Goal: Find specific page/section: Find specific page/section

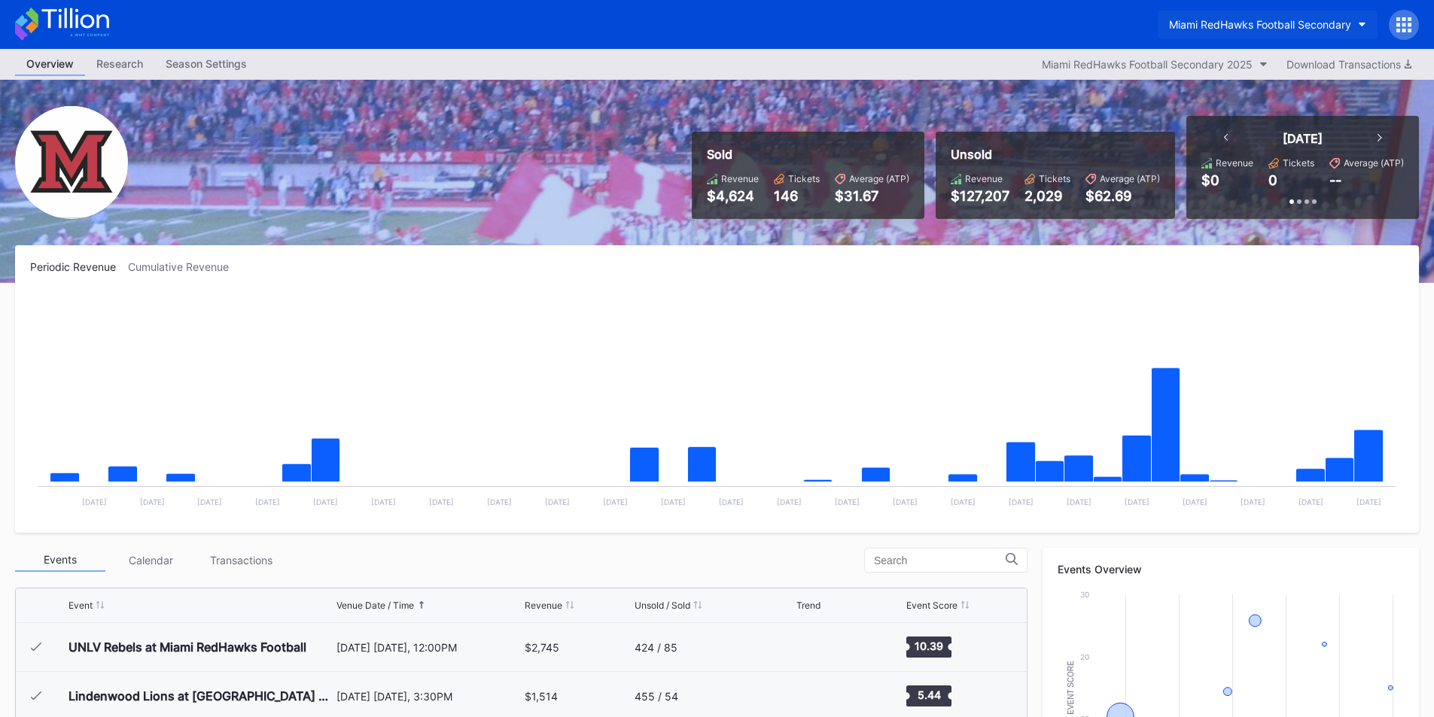
click at [1209, 32] on button "Miami RedHawks Football Secondary" at bounding box center [1267, 25] width 220 height 28
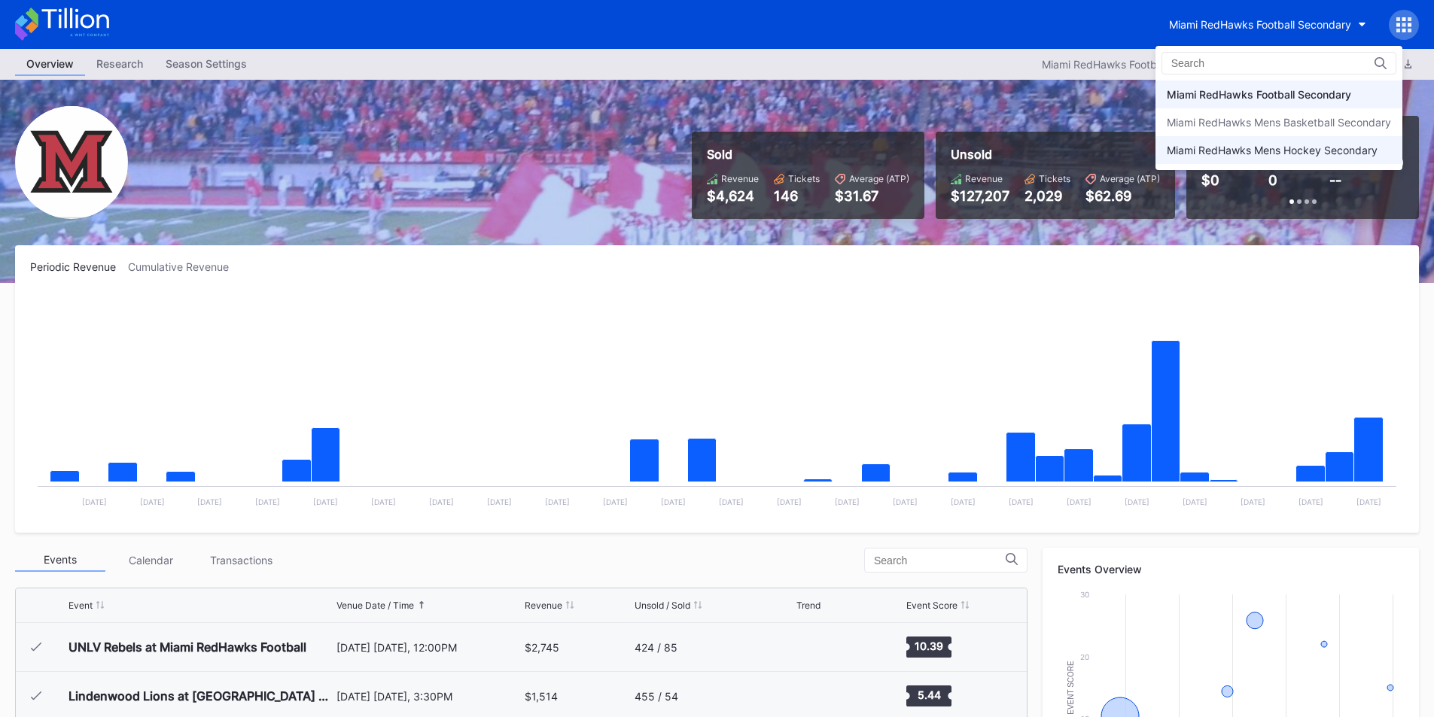
click at [1222, 141] on div "Miami RedHawks Mens Hockey Secondary" at bounding box center [1278, 150] width 247 height 28
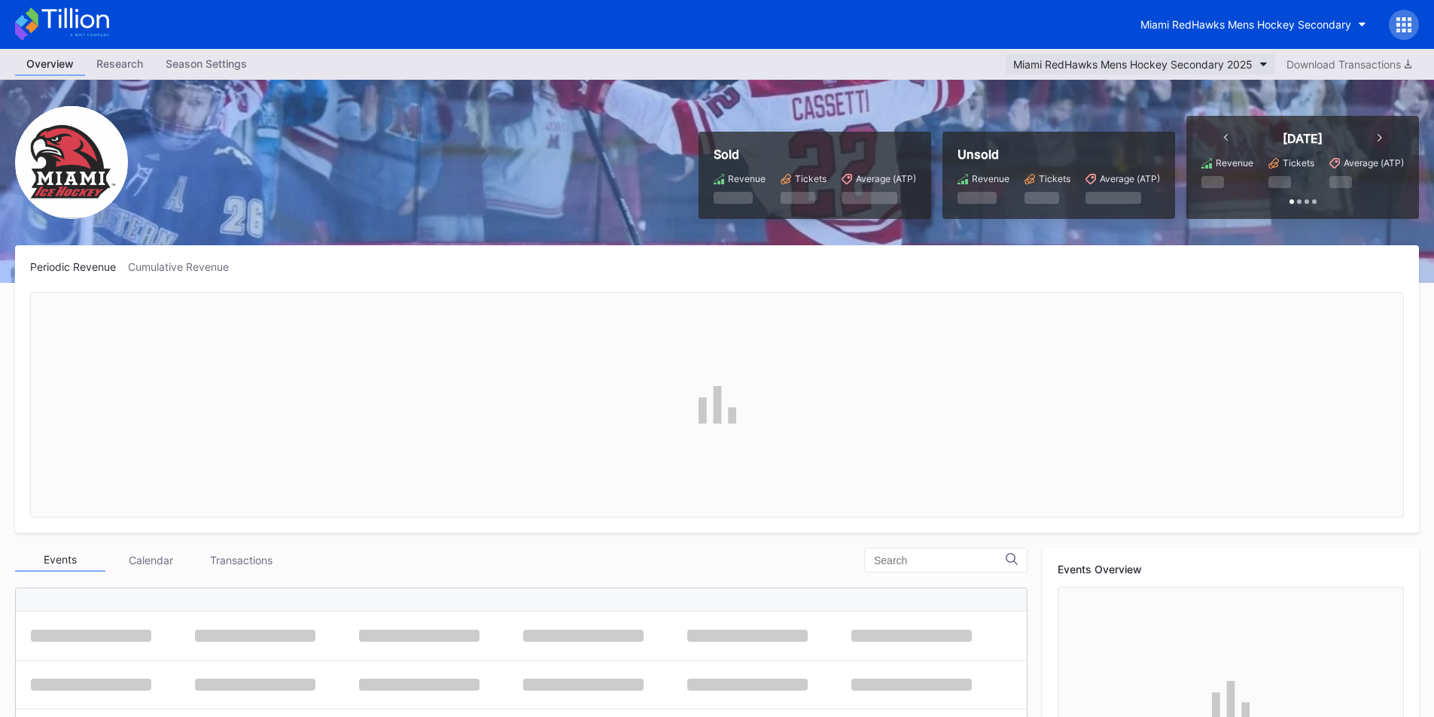
scroll to position [98, 0]
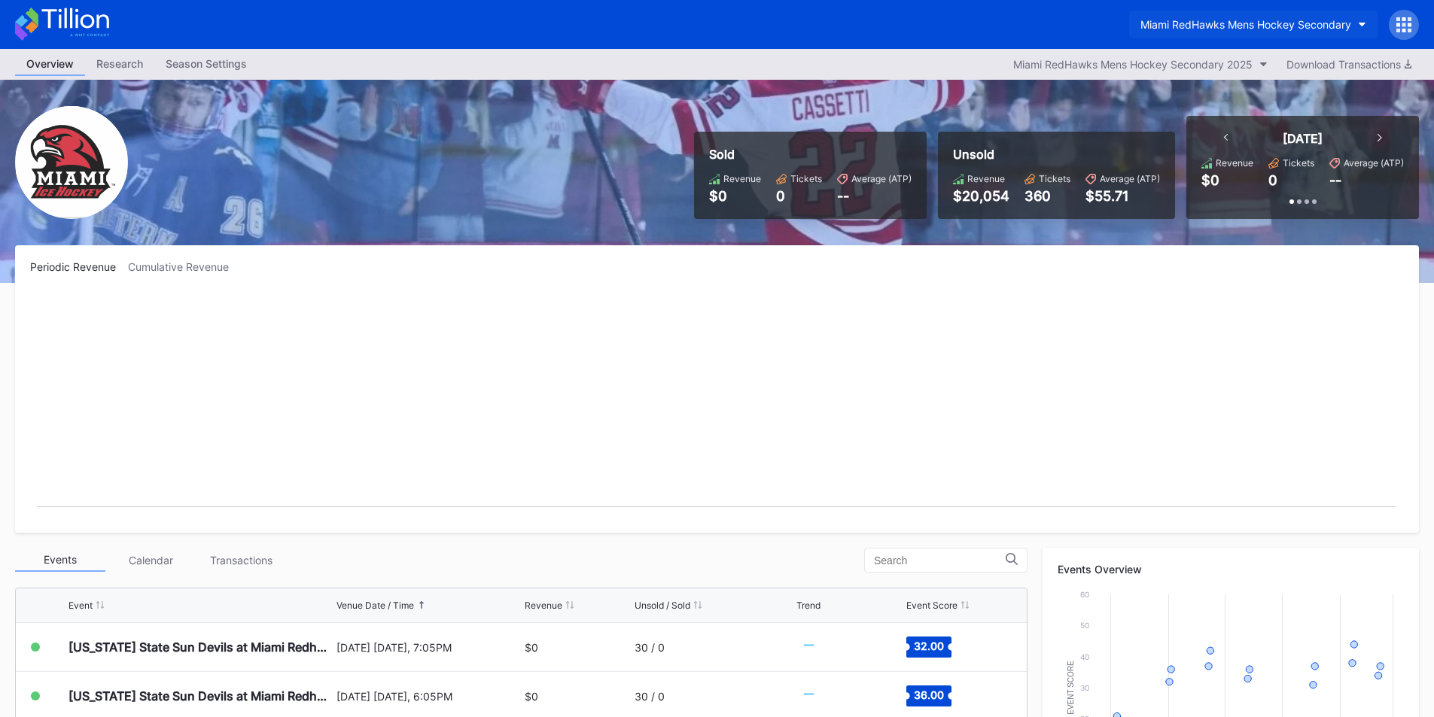
click at [1204, 11] on button "Miami RedHawks Mens Hockey Secondary" at bounding box center [1253, 25] width 248 height 28
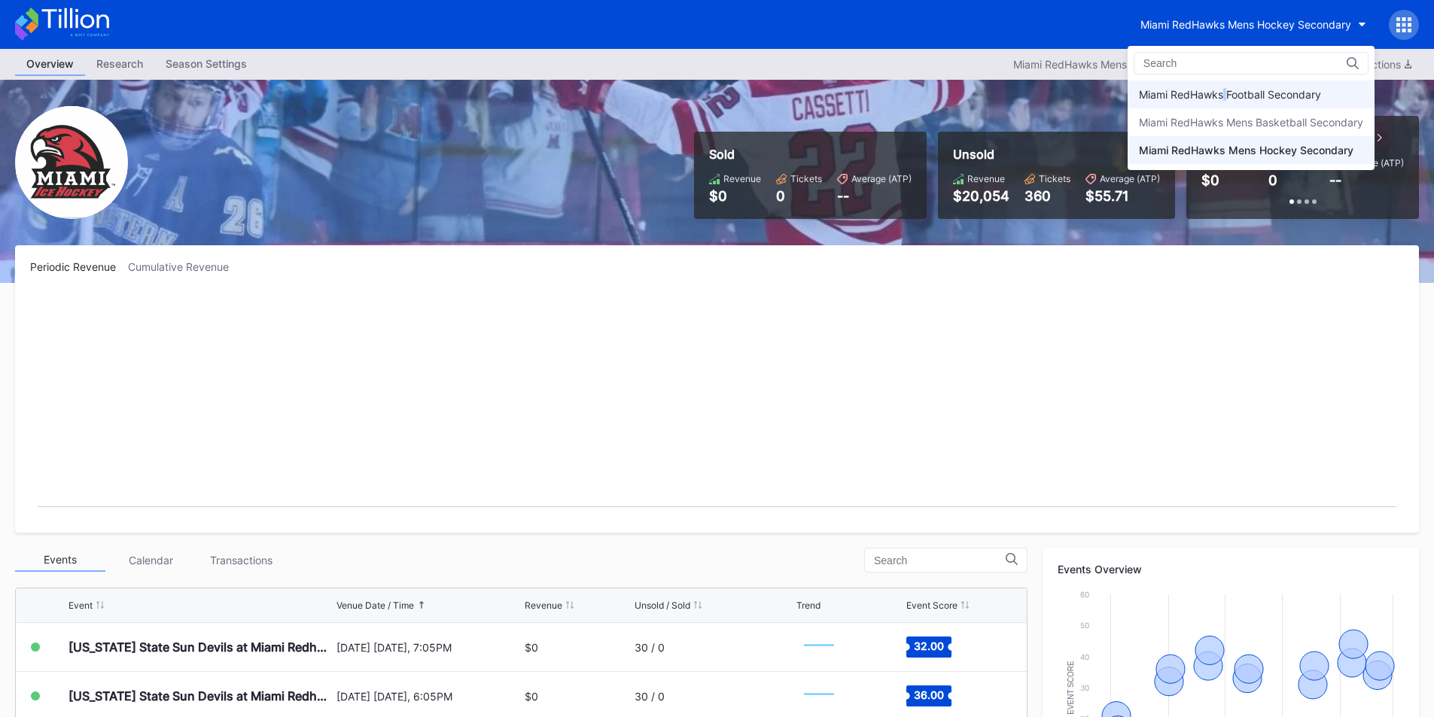
click at [1227, 82] on div "Miami RedHawks Football Secondary" at bounding box center [1250, 95] width 247 height 28
